Goal: Check status

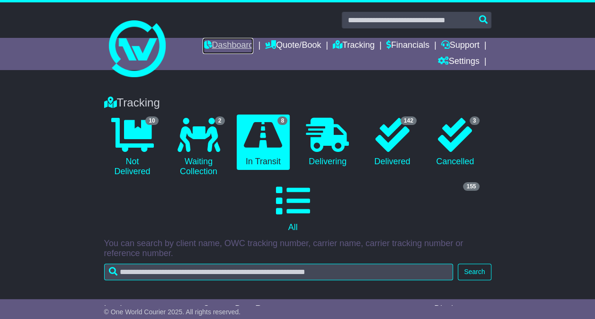
click at [209, 48] on link "Dashboard" at bounding box center [228, 46] width 51 height 16
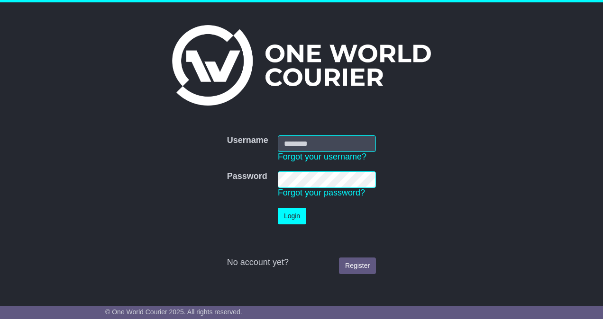
type input "**********"
click at [292, 226] on td "Login" at bounding box center [327, 216] width 108 height 26
click at [288, 216] on button "Login" at bounding box center [292, 216] width 28 height 17
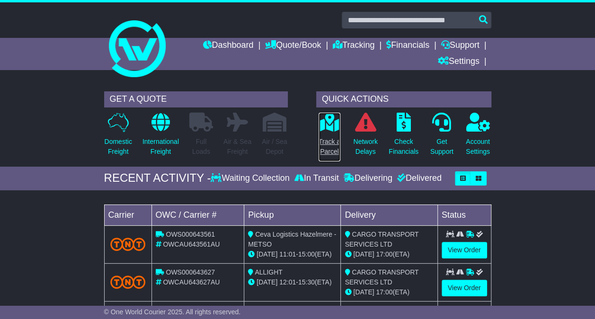
click at [325, 119] on icon at bounding box center [329, 122] width 21 height 19
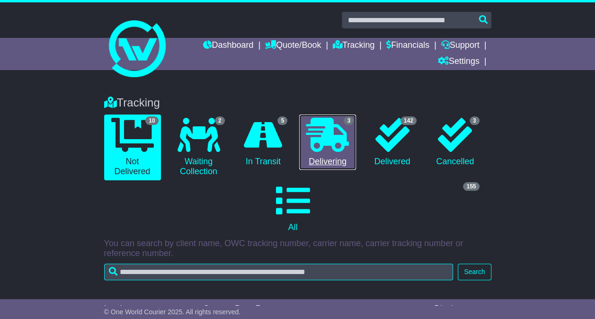
click at [346, 133] on icon at bounding box center [327, 135] width 43 height 34
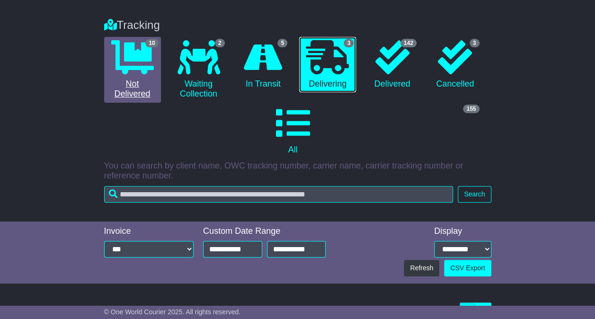
scroll to position [257, 0]
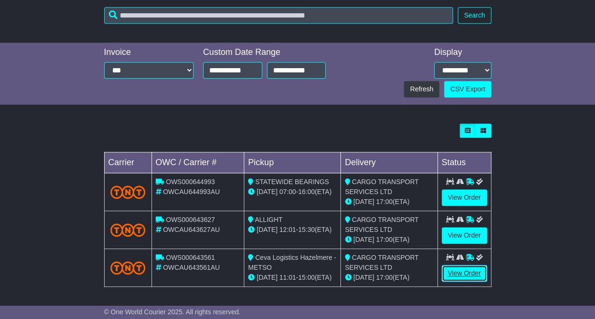
click at [445, 271] on link "View Order" at bounding box center [464, 273] width 45 height 17
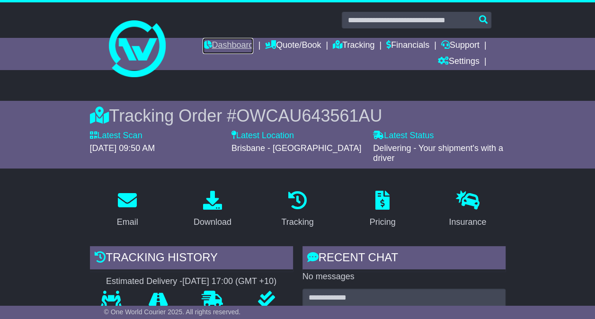
click at [203, 38] on link "Dashboard" at bounding box center [228, 46] width 51 height 16
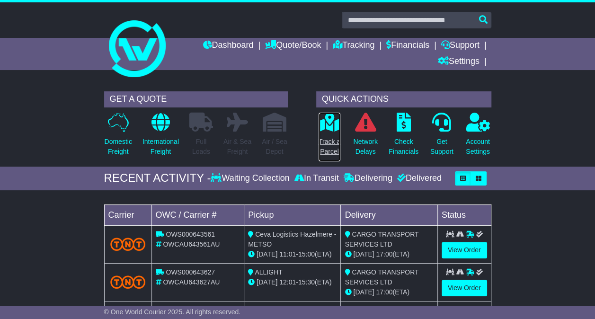
click at [324, 130] on icon at bounding box center [329, 122] width 21 height 19
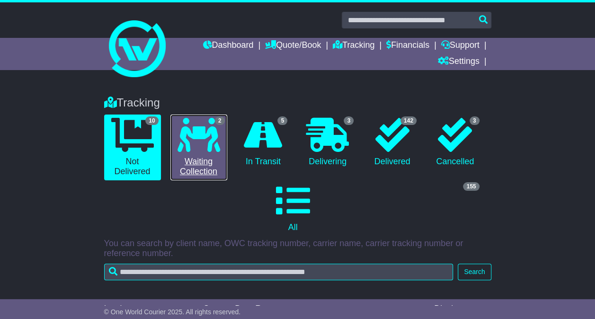
click at [204, 140] on icon at bounding box center [199, 135] width 43 height 34
